Goal: Information Seeking & Learning: Learn about a topic

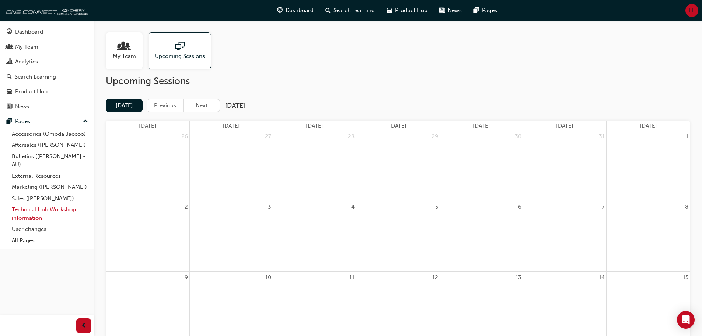
click at [51, 206] on link "Technical Hub Workshop information" at bounding box center [50, 214] width 82 height 20
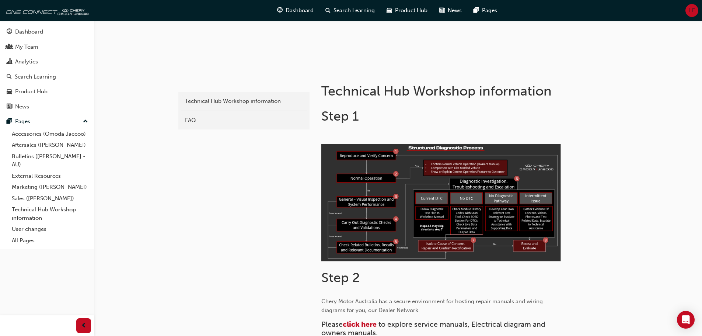
scroll to position [184, 0]
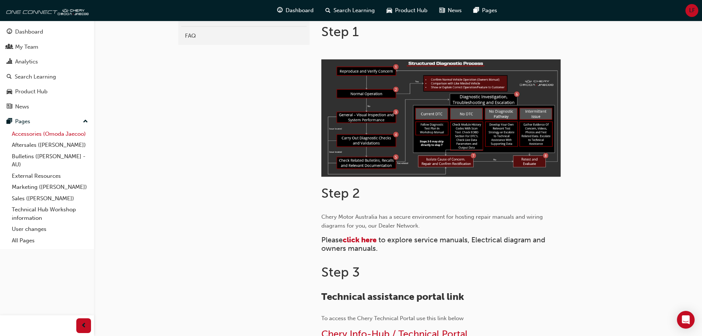
click at [48, 136] on link "Accessories (Omoda Jaecoo)" at bounding box center [50, 133] width 82 height 11
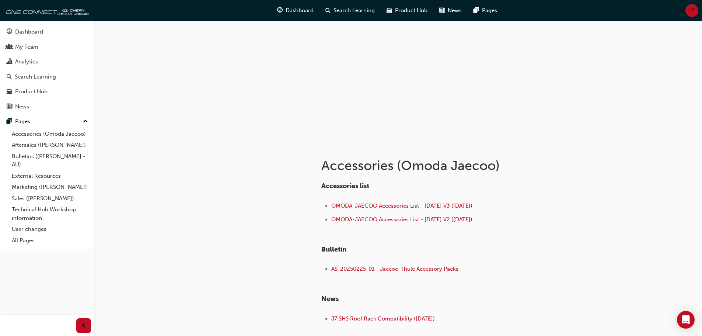
scroll to position [74, 0]
